Goal: Information Seeking & Learning: Learn about a topic

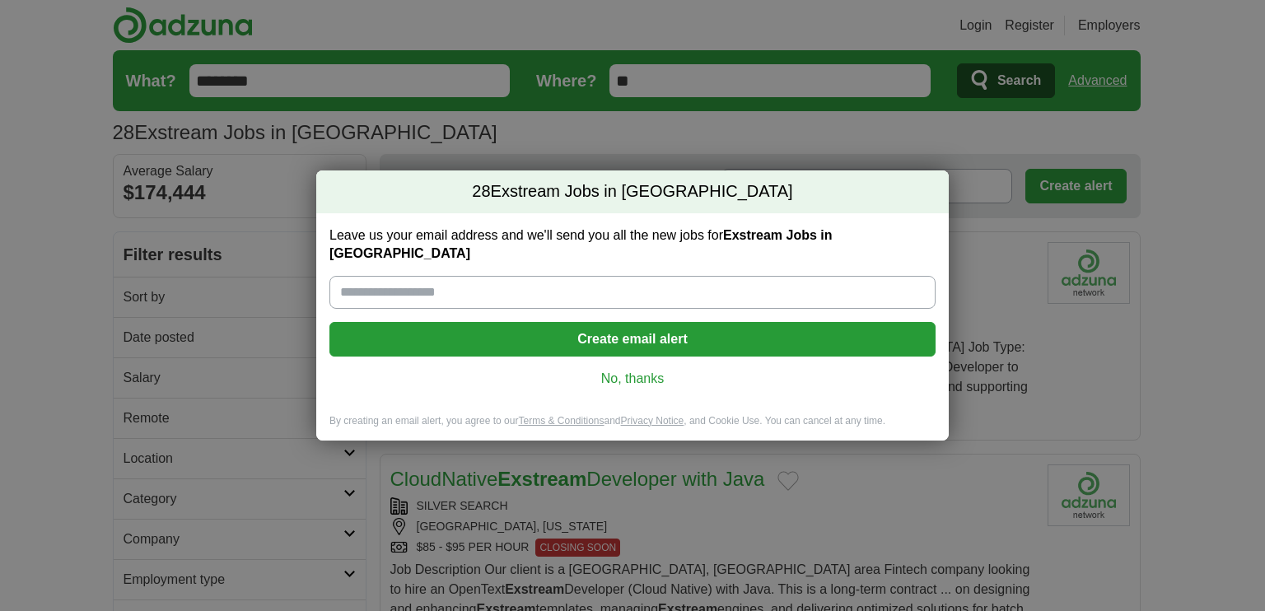
click at [640, 373] on link "No, thanks" at bounding box center [633, 379] width 580 height 18
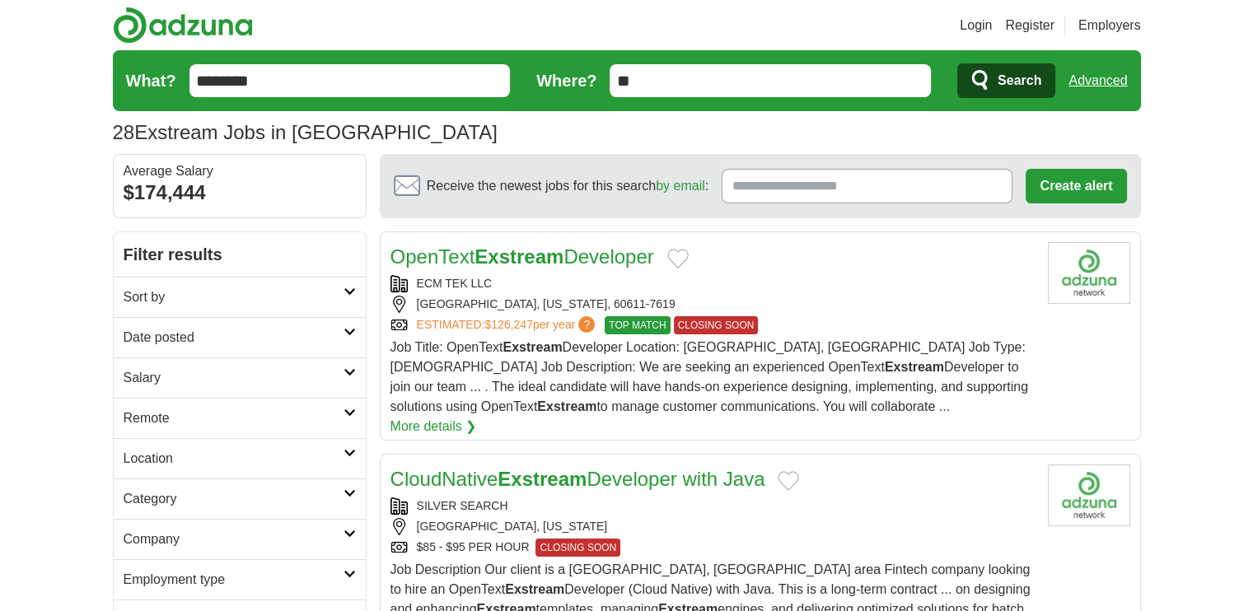
click at [197, 83] on input "********" at bounding box center [349, 80] width 321 height 33
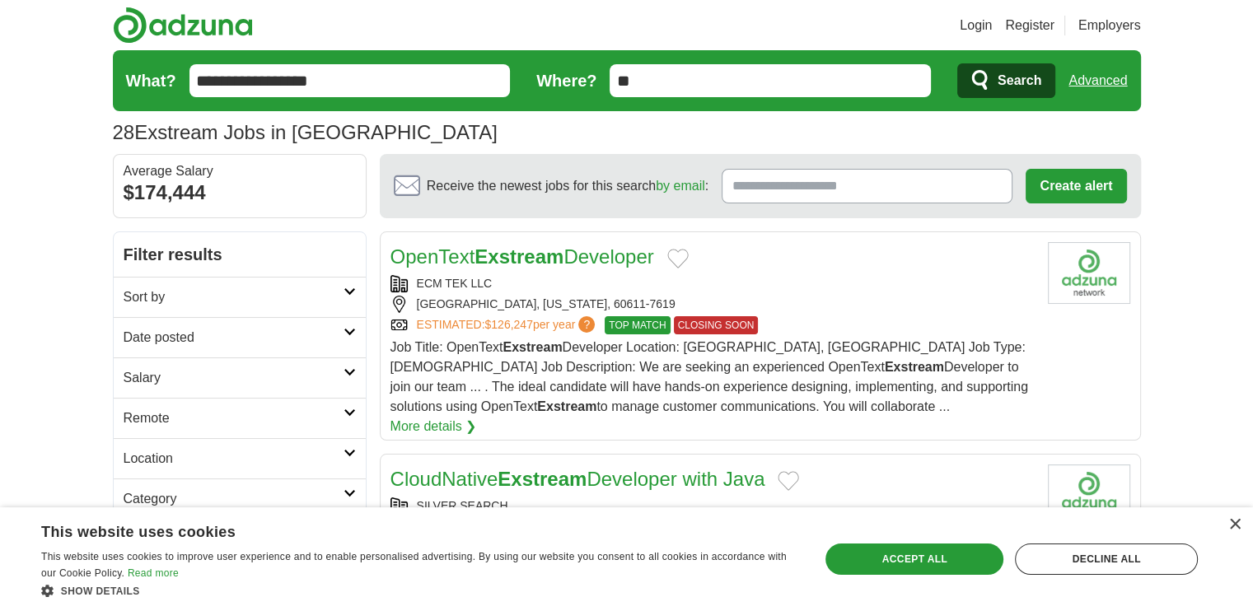
type input "**********"
click at [1027, 79] on span "Search" at bounding box center [1019, 80] width 44 height 33
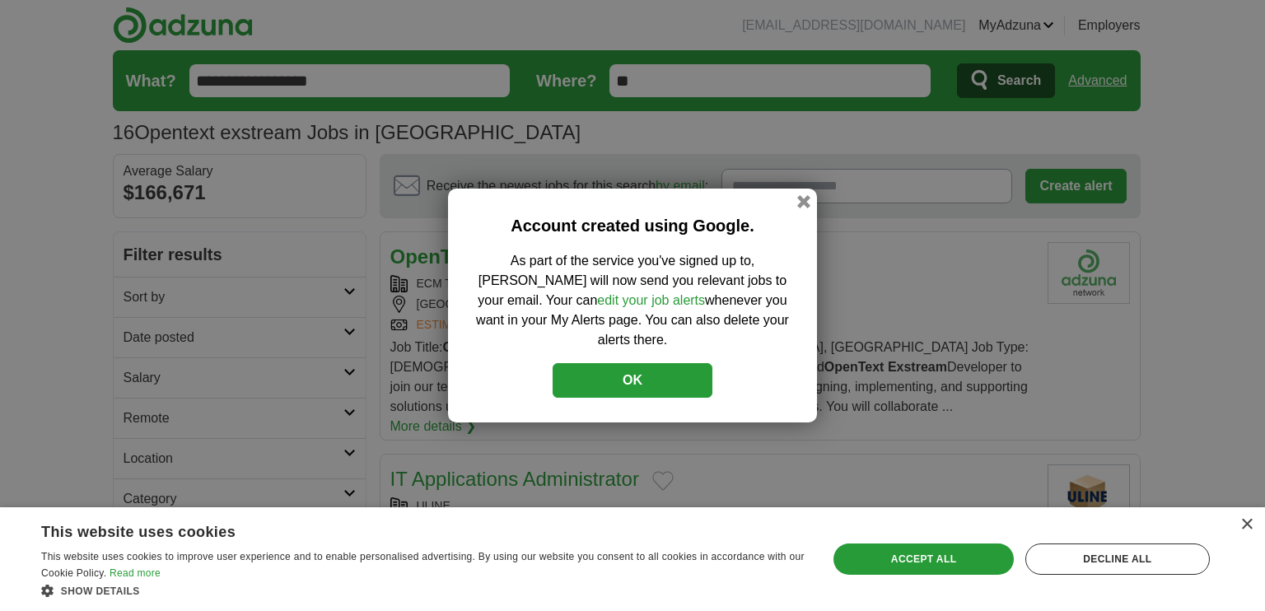
click at [662, 379] on button "OK" at bounding box center [633, 380] width 160 height 35
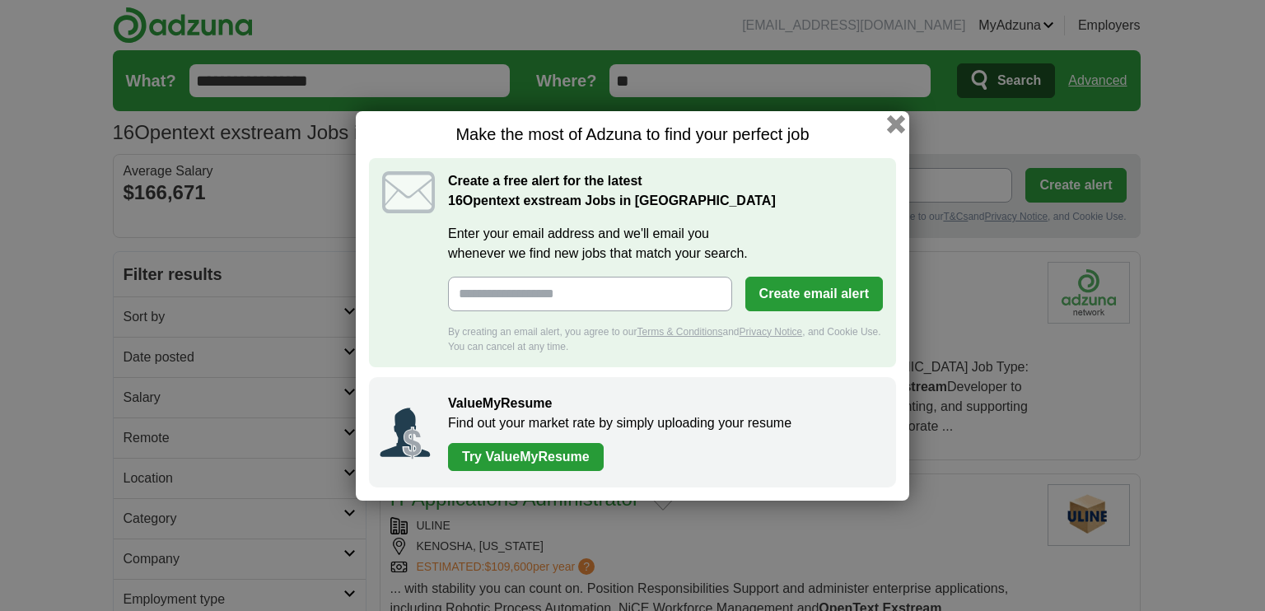
click at [899, 125] on button "button" at bounding box center [896, 123] width 18 height 18
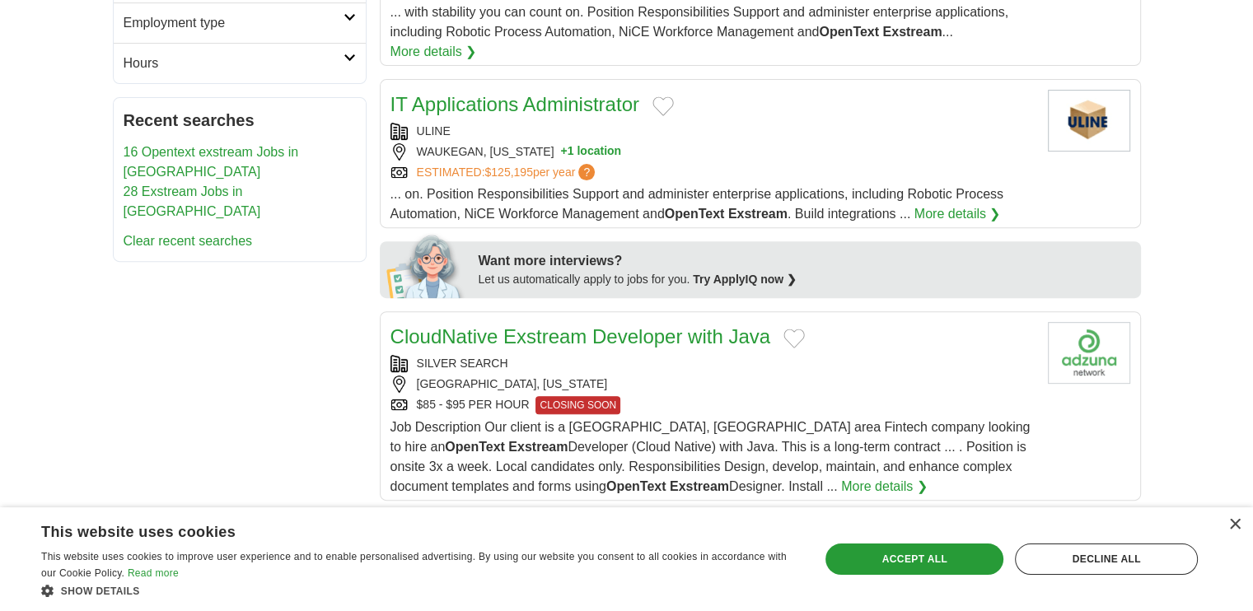
scroll to position [580, 0]
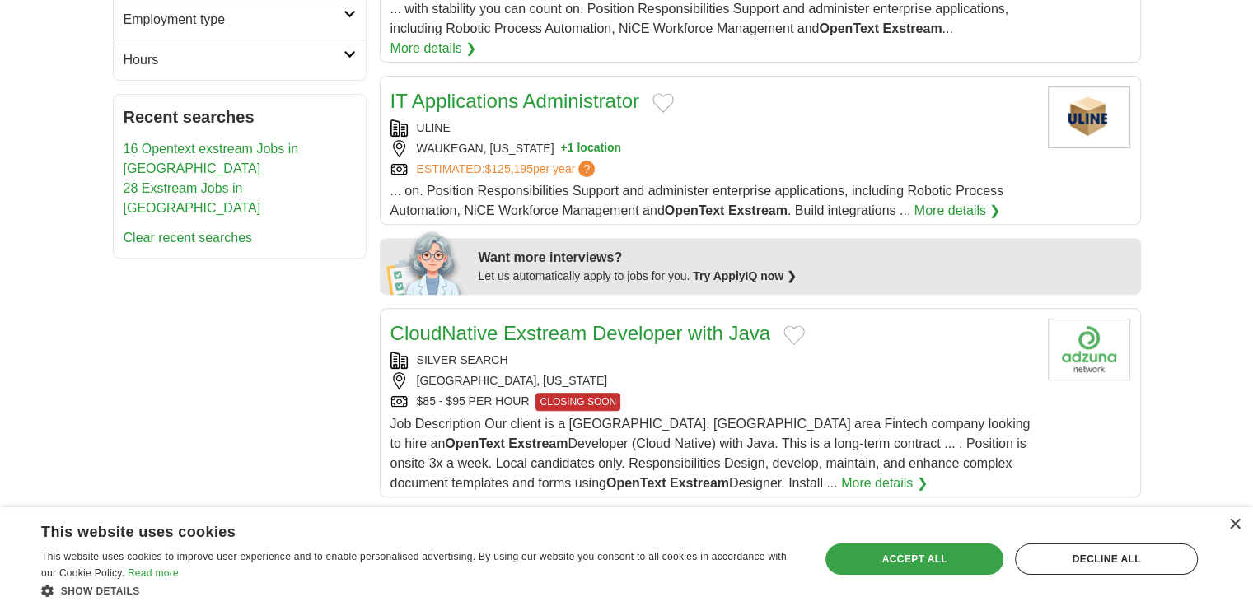
click at [915, 566] on div "Accept all" at bounding box center [914, 559] width 178 height 31
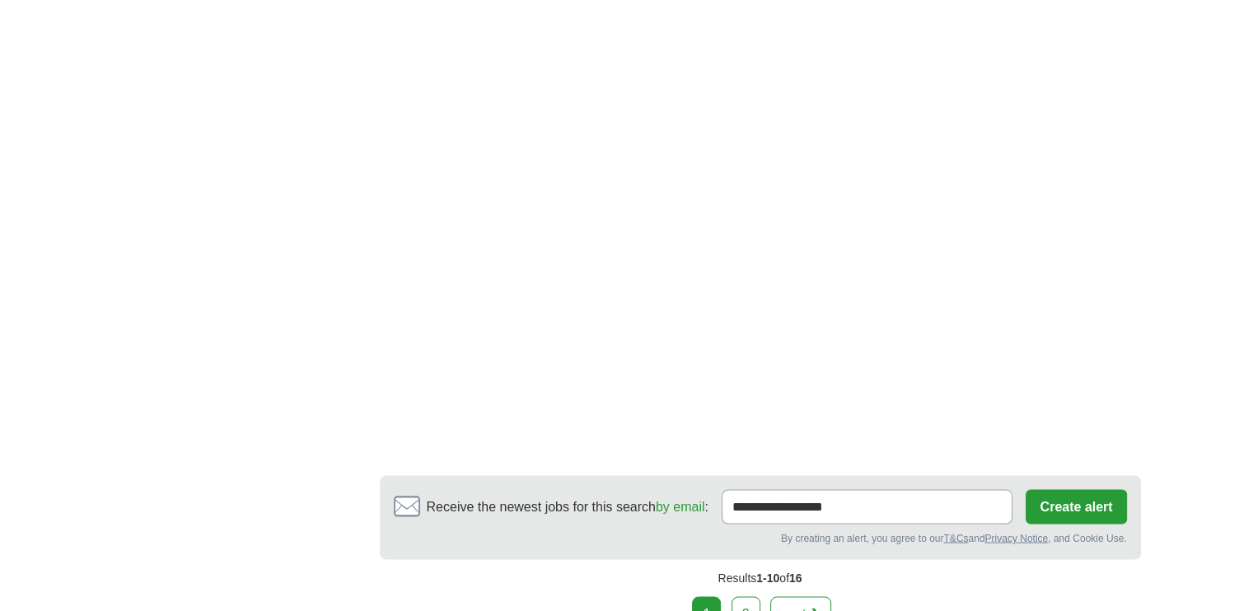
scroll to position [2818, 0]
click at [748, 595] on link "2" at bounding box center [745, 612] width 29 height 35
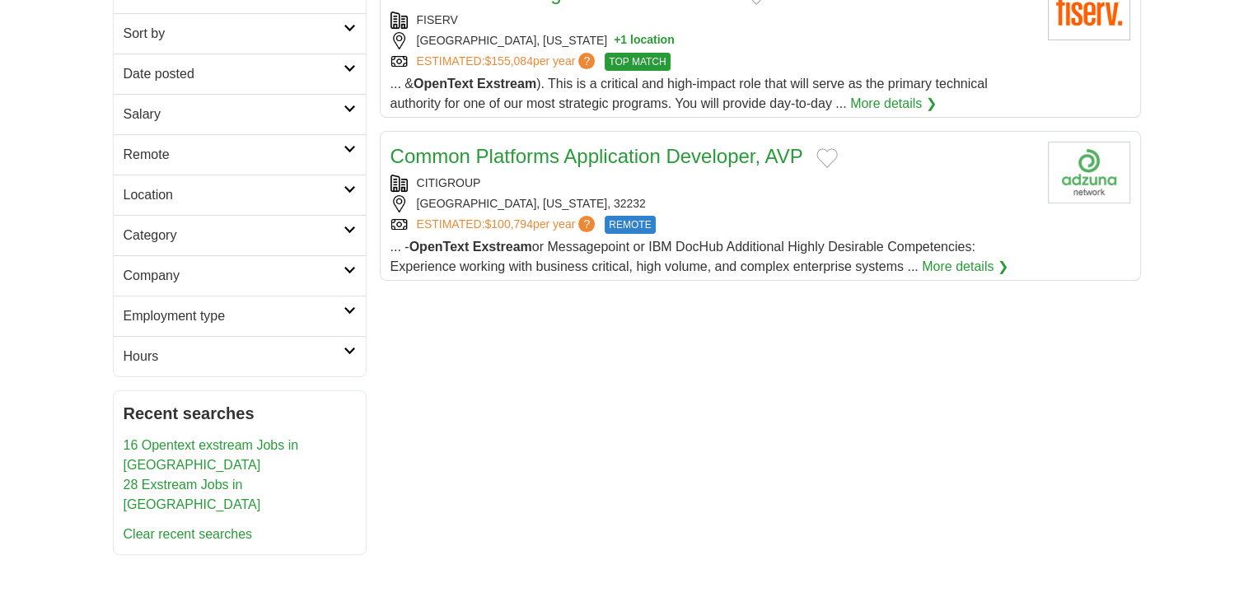
scroll to position [231, 0]
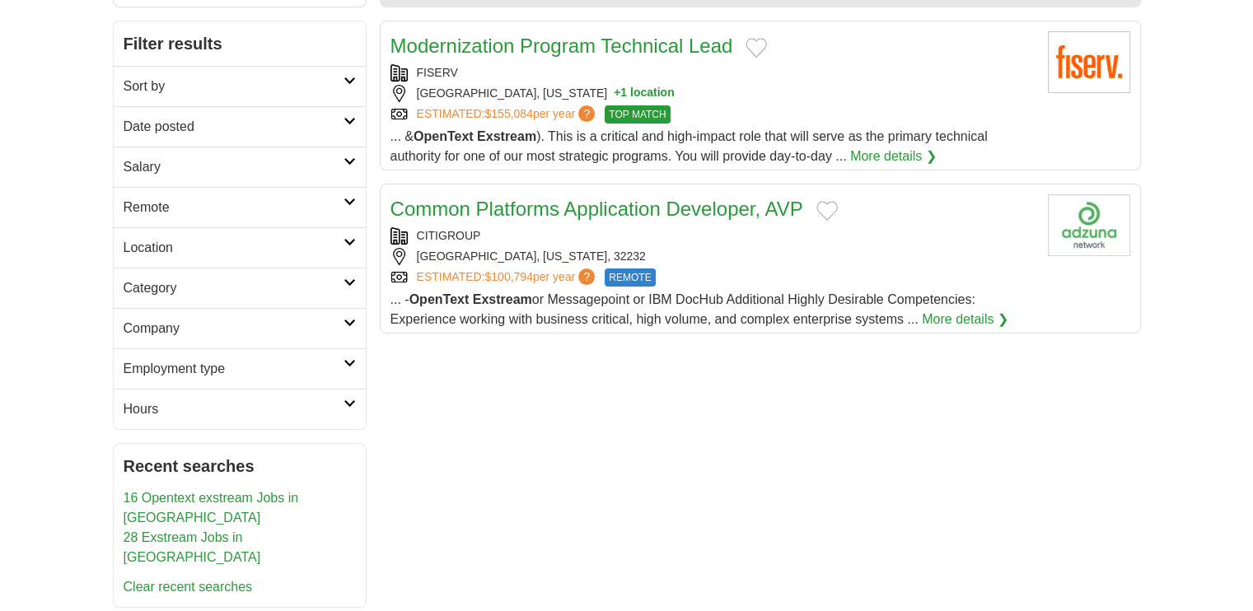
click at [616, 206] on link "Common Platforms Application Developer, AVP" at bounding box center [596, 209] width 413 height 22
